Goal: Transaction & Acquisition: Download file/media

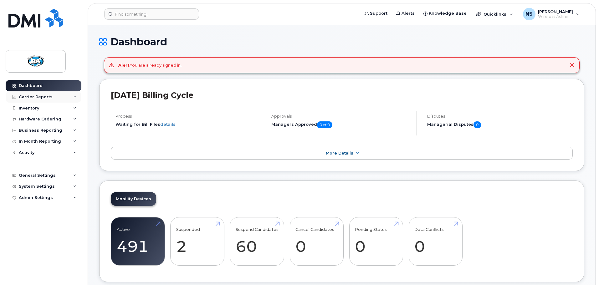
click at [72, 97] on div "Carrier Reports" at bounding box center [44, 96] width 76 height 11
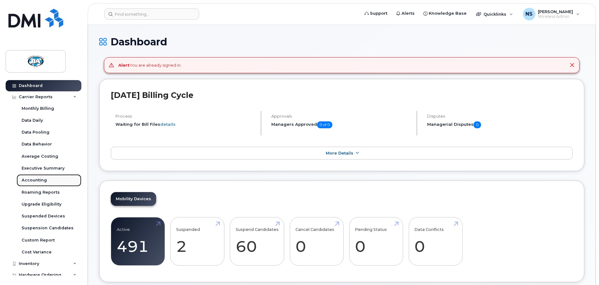
click at [59, 182] on link "Accounting" at bounding box center [49, 180] width 65 height 12
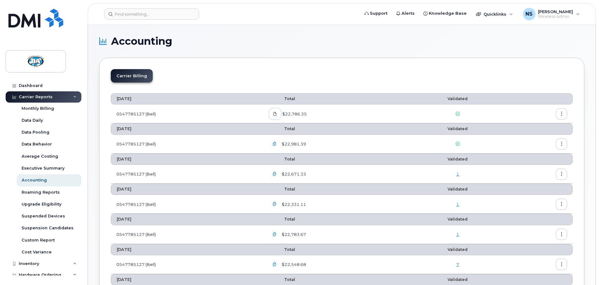
click at [278, 116] on span at bounding box center [275, 114] width 6 height 6
click at [560, 114] on icon "button" at bounding box center [562, 114] width 4 height 4
click at [548, 139] on div "Download" at bounding box center [539, 139] width 56 height 12
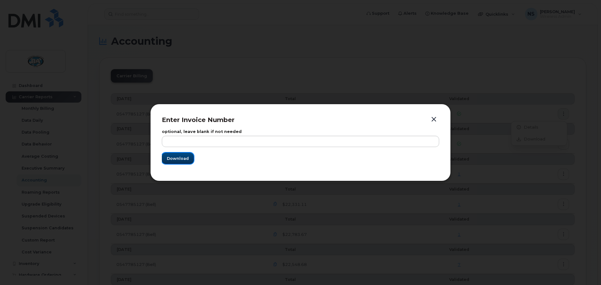
click at [178, 160] on span "Download" at bounding box center [178, 159] width 22 height 6
